Goal: Transaction & Acquisition: Book appointment/travel/reservation

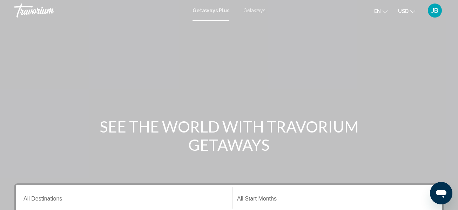
click at [255, 9] on span "Getaways" at bounding box center [255, 11] width 22 height 6
click at [214, 11] on span "Getaways Plus" at bounding box center [209, 11] width 33 height 6
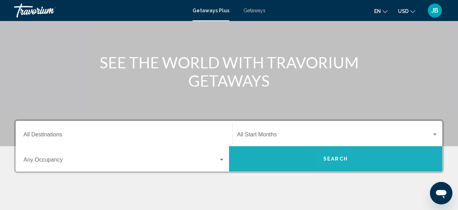
scroll to position [62, 0]
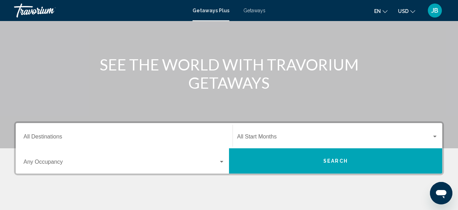
click at [43, 142] on div "Destination All Destinations" at bounding box center [124, 136] width 201 height 22
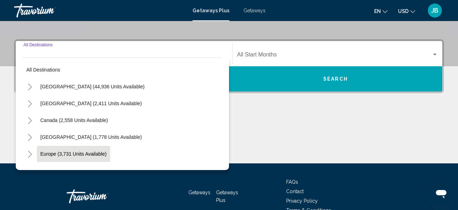
scroll to position [161, 0]
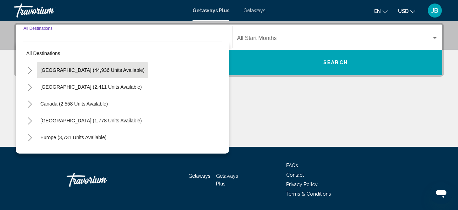
click at [80, 70] on span "[GEOGRAPHIC_DATA] (44,936 units available)" at bounding box center [92, 70] width 104 height 6
type input "**********"
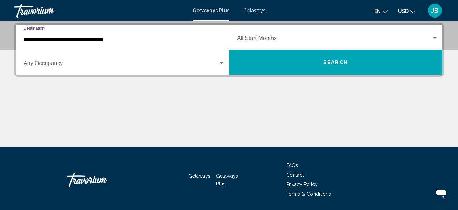
click at [252, 40] on span "Search widget" at bounding box center [334, 39] width 195 height 6
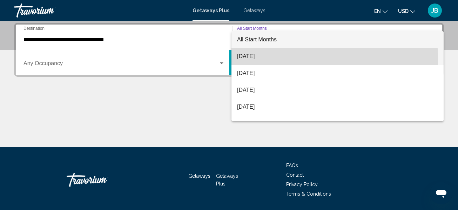
click at [251, 60] on span "[DATE]" at bounding box center [337, 56] width 201 height 17
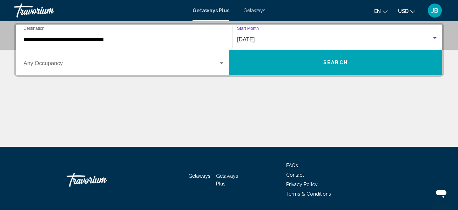
click at [316, 63] on button "Search" at bounding box center [335, 62] width 213 height 25
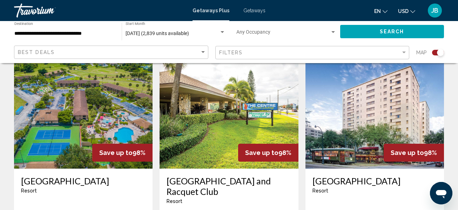
scroll to position [250, 0]
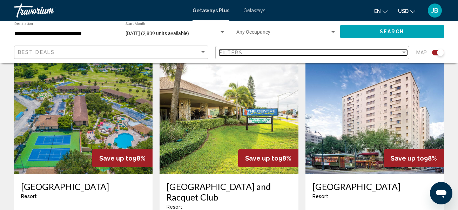
click at [384, 54] on div "Filters" at bounding box center [310, 53] width 182 height 6
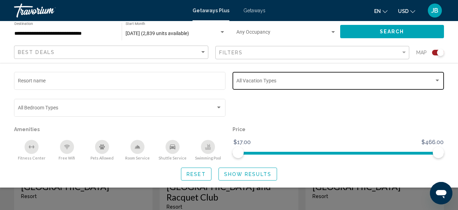
click at [413, 80] on span "Search widget" at bounding box center [336, 82] width 198 height 6
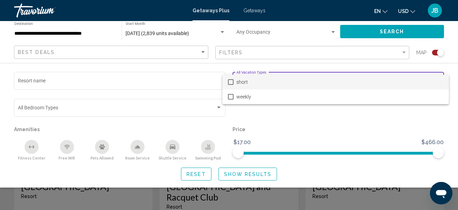
click at [373, 115] on div at bounding box center [229, 105] width 458 height 210
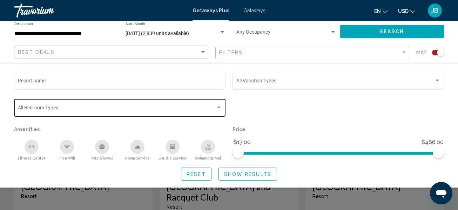
click at [160, 108] on span "Search widget" at bounding box center [117, 109] width 198 height 6
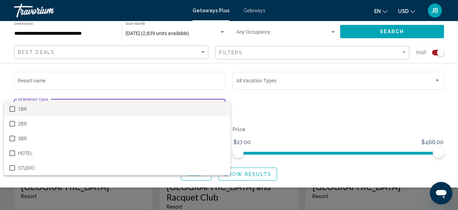
click at [310, 142] on div at bounding box center [229, 105] width 458 height 210
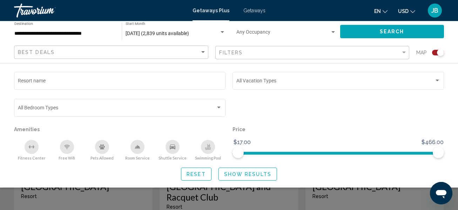
click at [247, 176] on span "Show Results" at bounding box center [247, 175] width 47 height 6
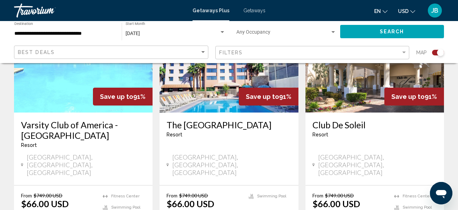
scroll to position [1194, 0]
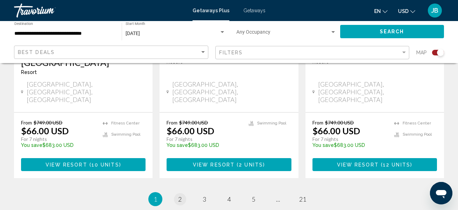
click at [183, 193] on link "page 2" at bounding box center [180, 199] width 12 height 12
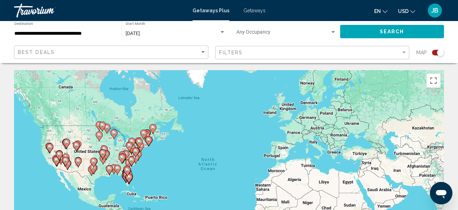
click at [405, 11] on span "USD" at bounding box center [403, 11] width 11 height 6
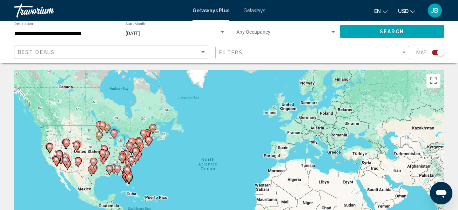
click at [378, 11] on span "en" at bounding box center [377, 11] width 7 height 6
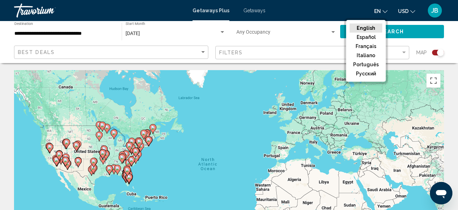
click at [442, 95] on div "To activate drag with keyboard, press Alt + Enter. Once in keyboard drag state,…" at bounding box center [229, 175] width 430 height 211
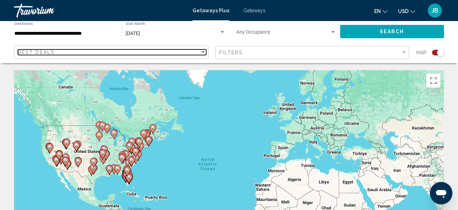
click at [195, 50] on div "Best Deals" at bounding box center [109, 52] width 182 height 6
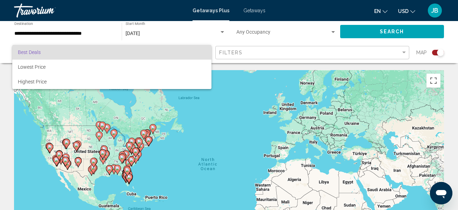
click at [210, 132] on div at bounding box center [229, 105] width 458 height 210
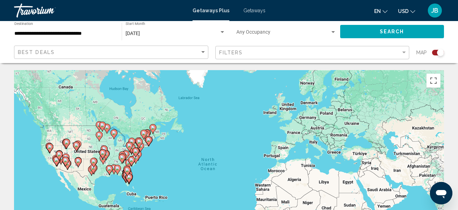
click at [259, 32] on span "Search widget" at bounding box center [284, 34] width 94 height 6
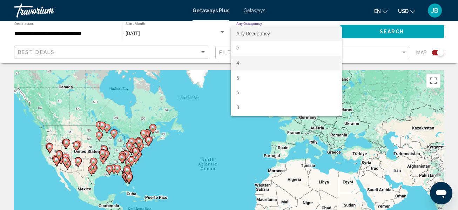
click at [247, 67] on span "4" at bounding box center [287, 63] width 100 height 15
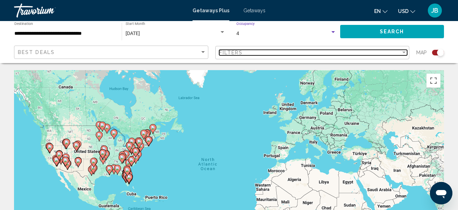
click at [403, 52] on div "Filter" at bounding box center [405, 53] width 4 height 2
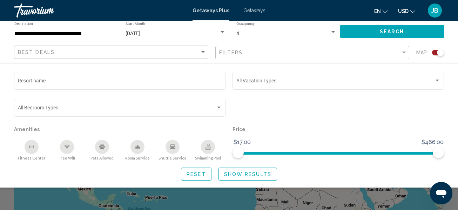
click at [319, 33] on div "4" at bounding box center [284, 34] width 94 height 6
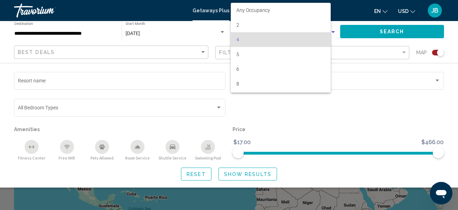
scroll to position [6, 0]
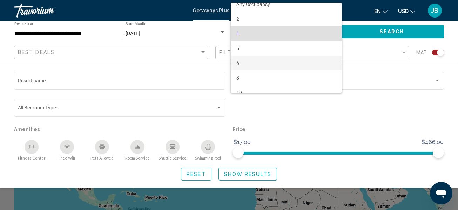
click at [272, 63] on span "6" at bounding box center [287, 63] width 100 height 15
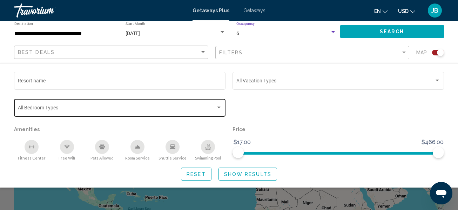
click at [203, 106] on span "Search widget" at bounding box center [117, 109] width 198 height 6
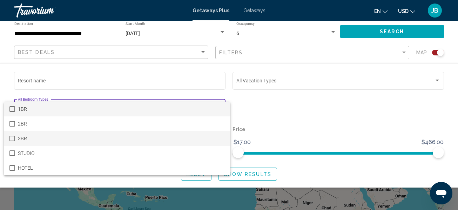
click at [173, 133] on span "3BR" at bounding box center [121, 138] width 207 height 15
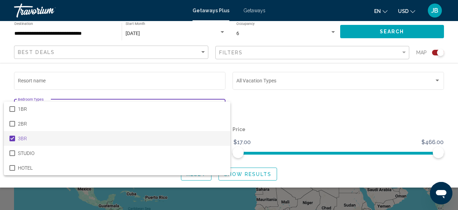
click at [366, 113] on div at bounding box center [229, 105] width 458 height 210
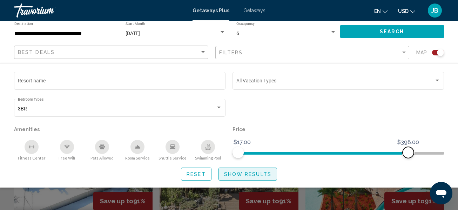
scroll to position [221, 0]
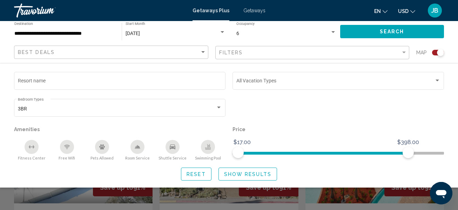
click at [268, 171] on button "Show Results" at bounding box center [248, 174] width 59 height 13
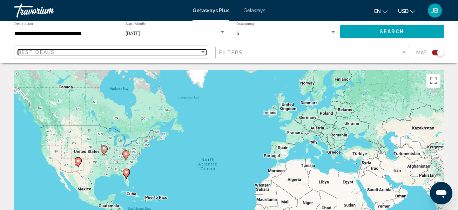
click at [167, 54] on div "Best Deals" at bounding box center [109, 52] width 182 height 6
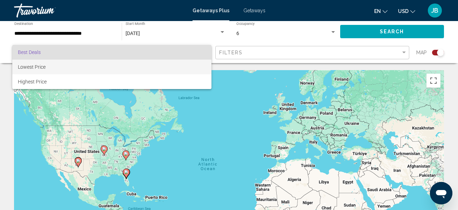
click at [164, 65] on span "Lowest Price" at bounding box center [112, 67] width 188 height 15
